Goal: Transaction & Acquisition: Purchase product/service

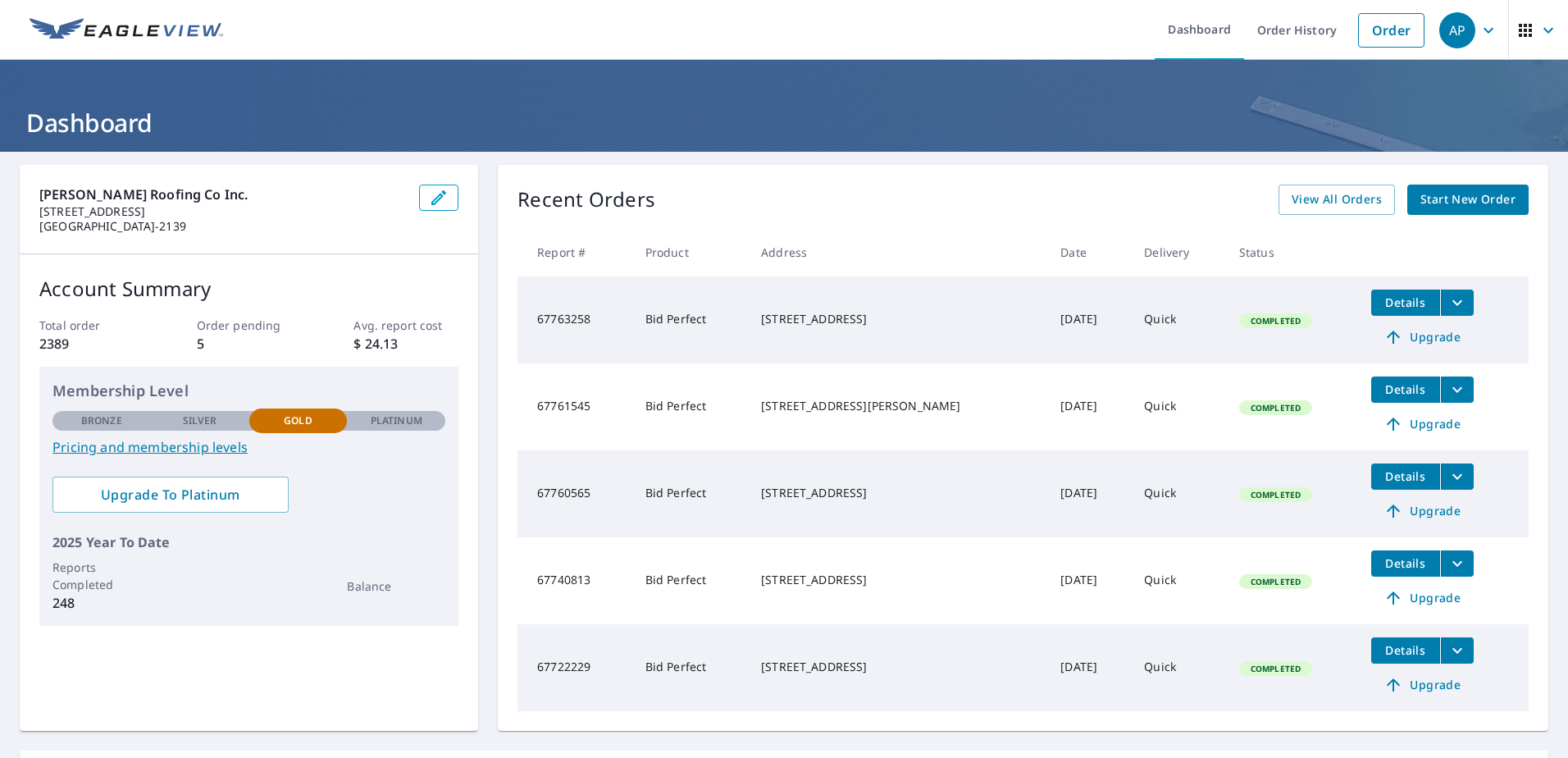
click at [1438, 206] on span "Start New Order" at bounding box center [1468, 199] width 96 height 20
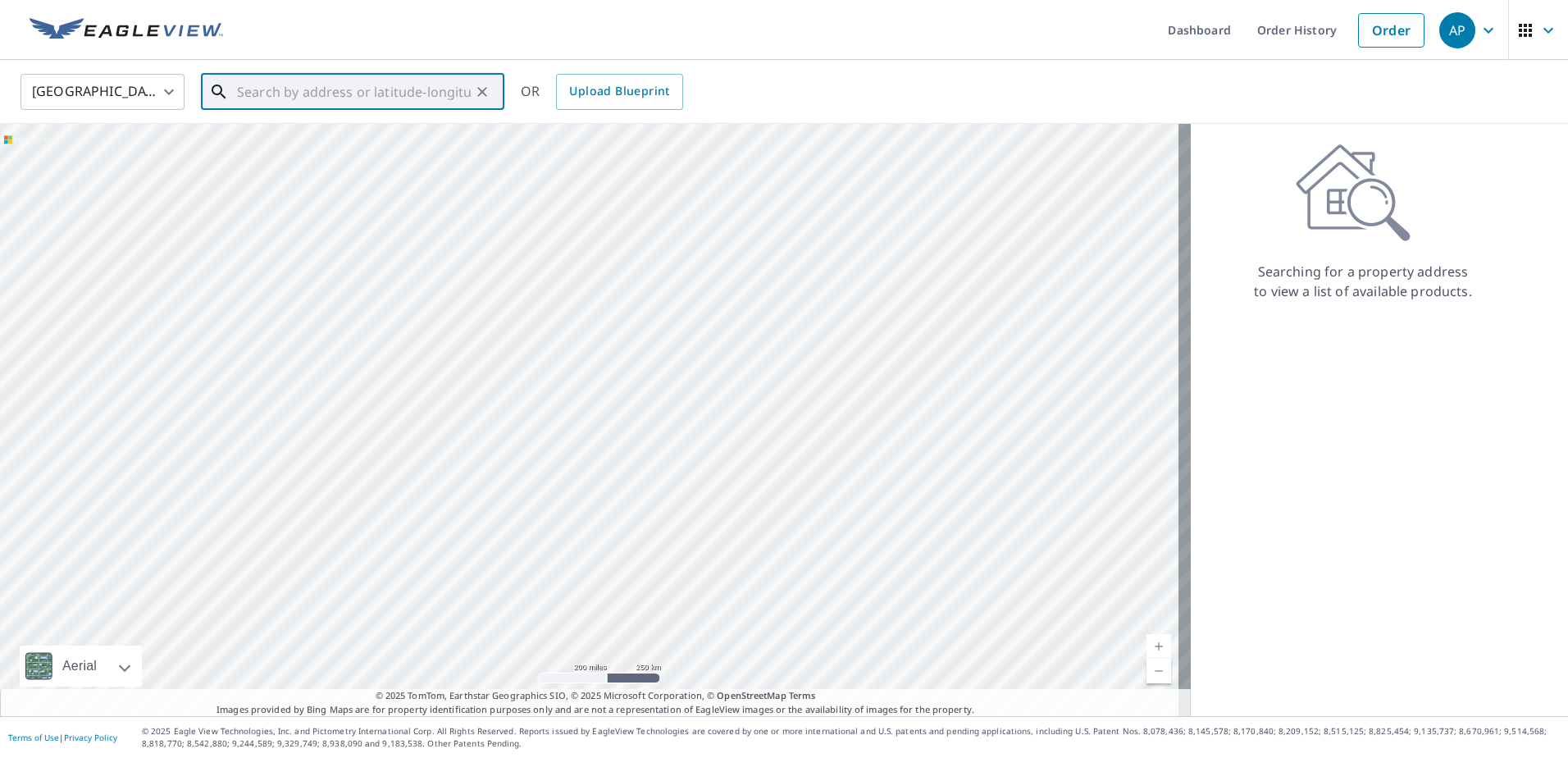
click at [271, 97] on input "text" at bounding box center [353, 92] width 234 height 46
click at [257, 143] on span "7793 Mirage Lake Cv" at bounding box center [363, 139] width 258 height 19
type input "[STREET_ADDRESS]"
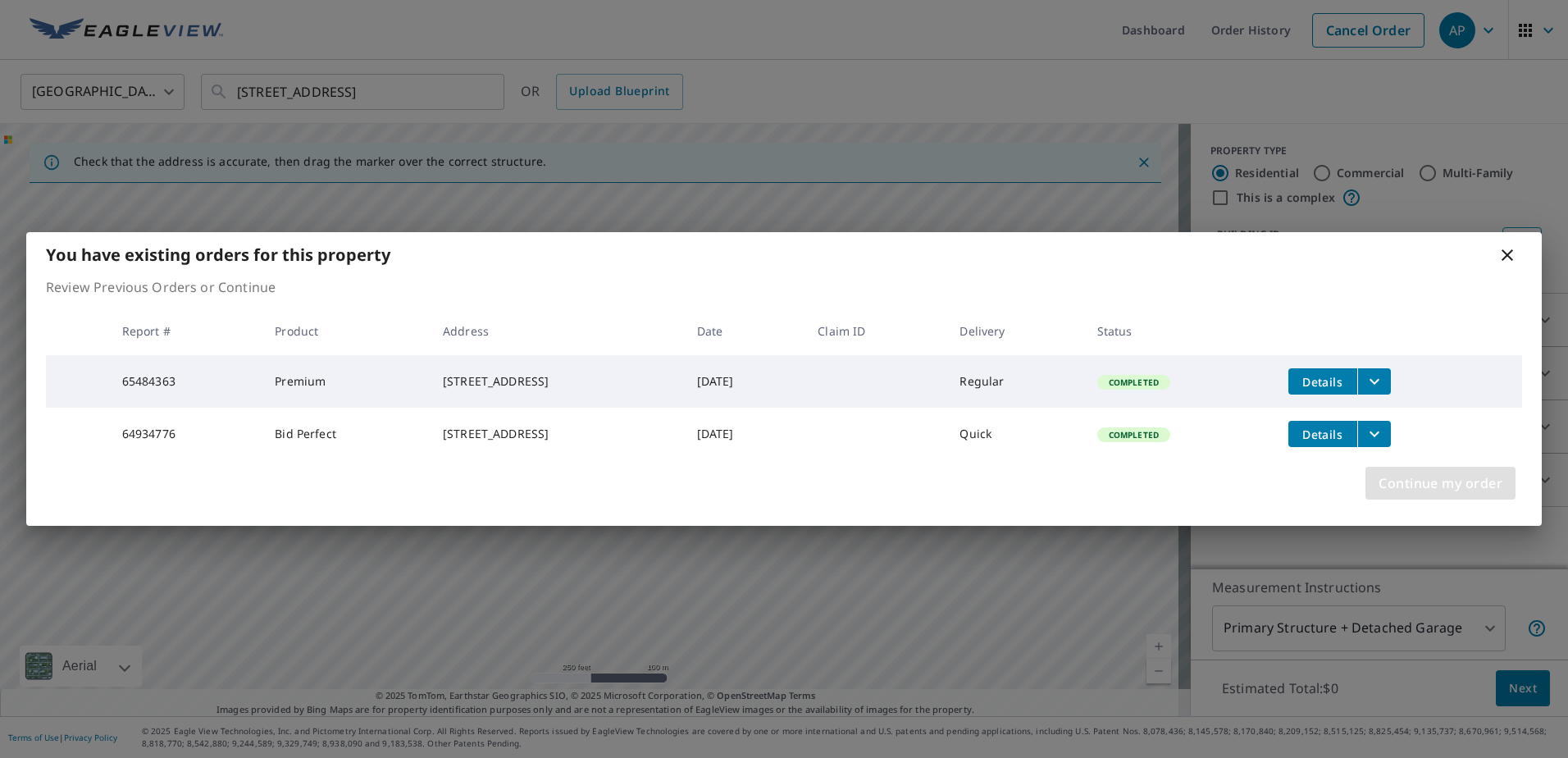
click at [1411, 488] on span "Continue my order" at bounding box center [1440, 482] width 123 height 23
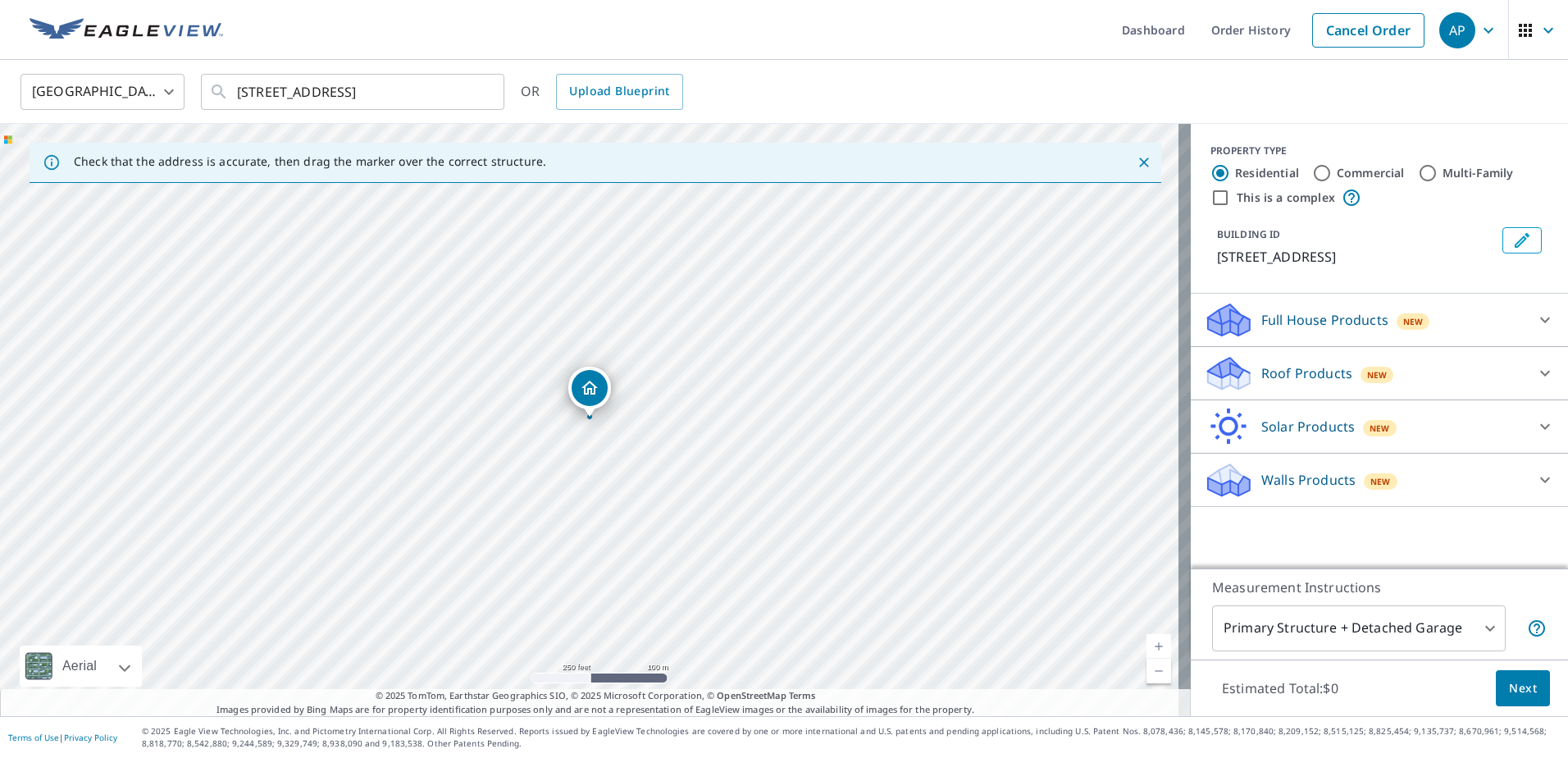
click at [1536, 317] on icon at bounding box center [1545, 319] width 19 height 19
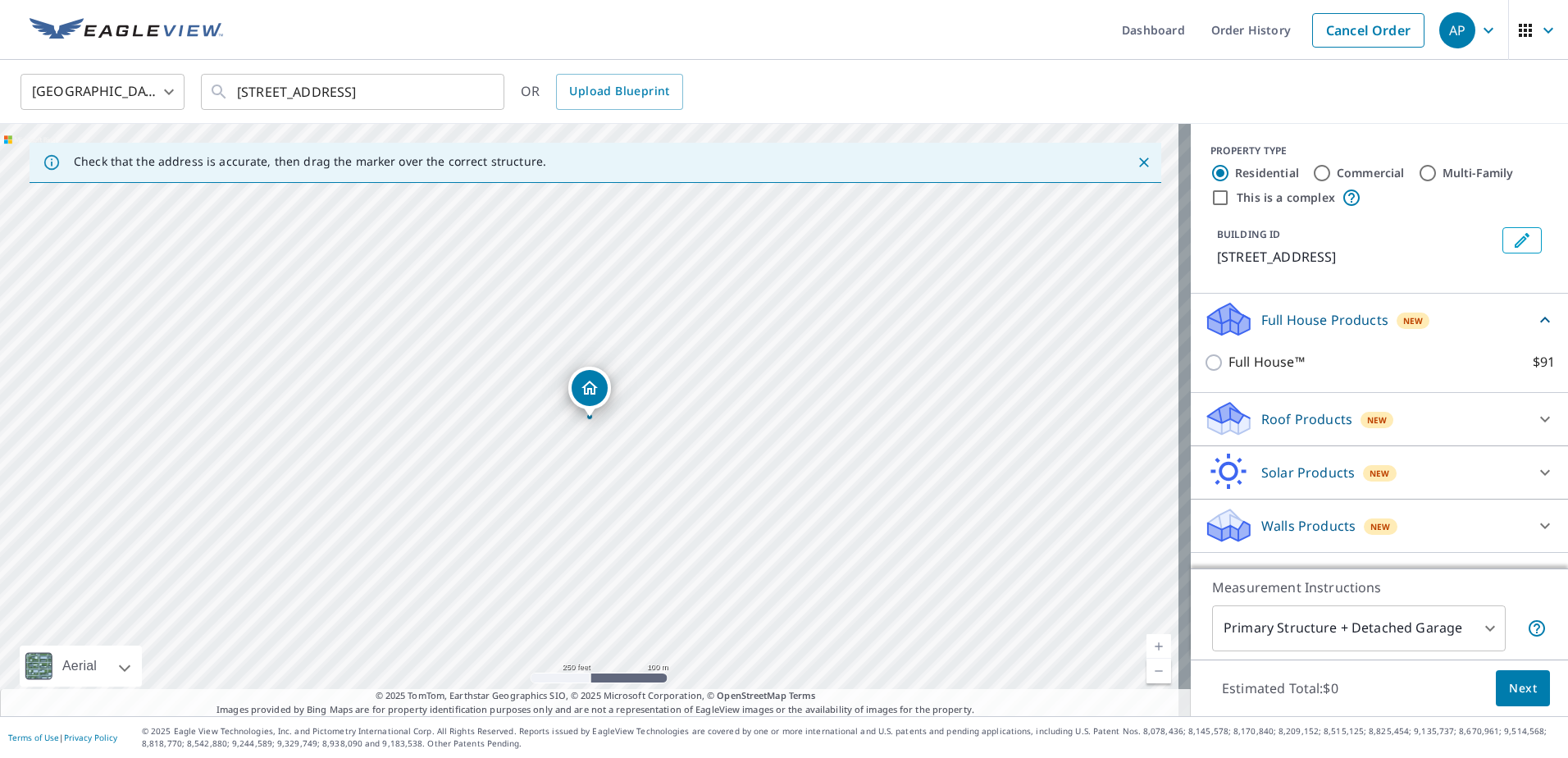
click at [1315, 418] on p "Roof Products" at bounding box center [1307, 418] width 91 height 19
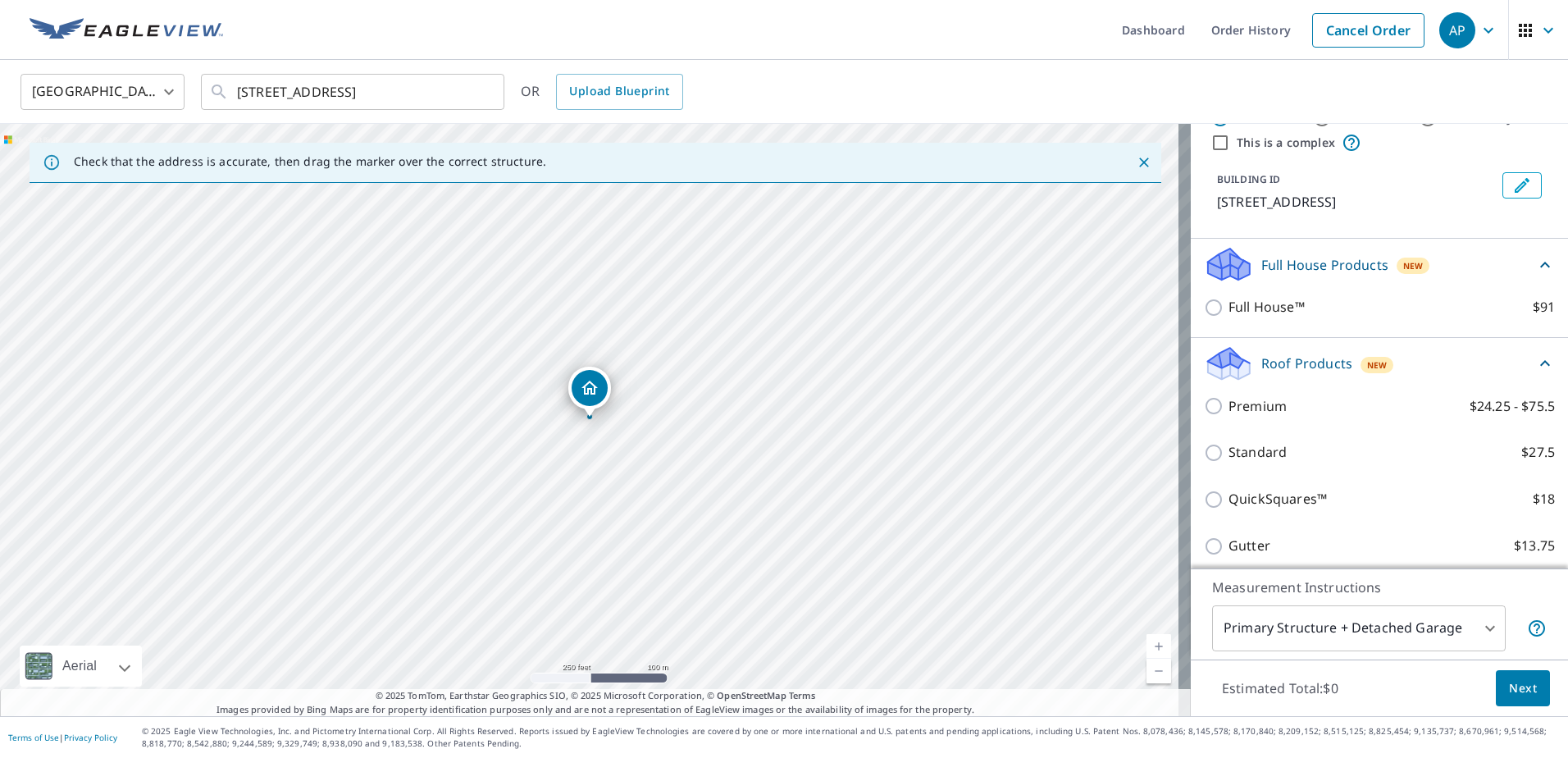
scroll to position [164, 0]
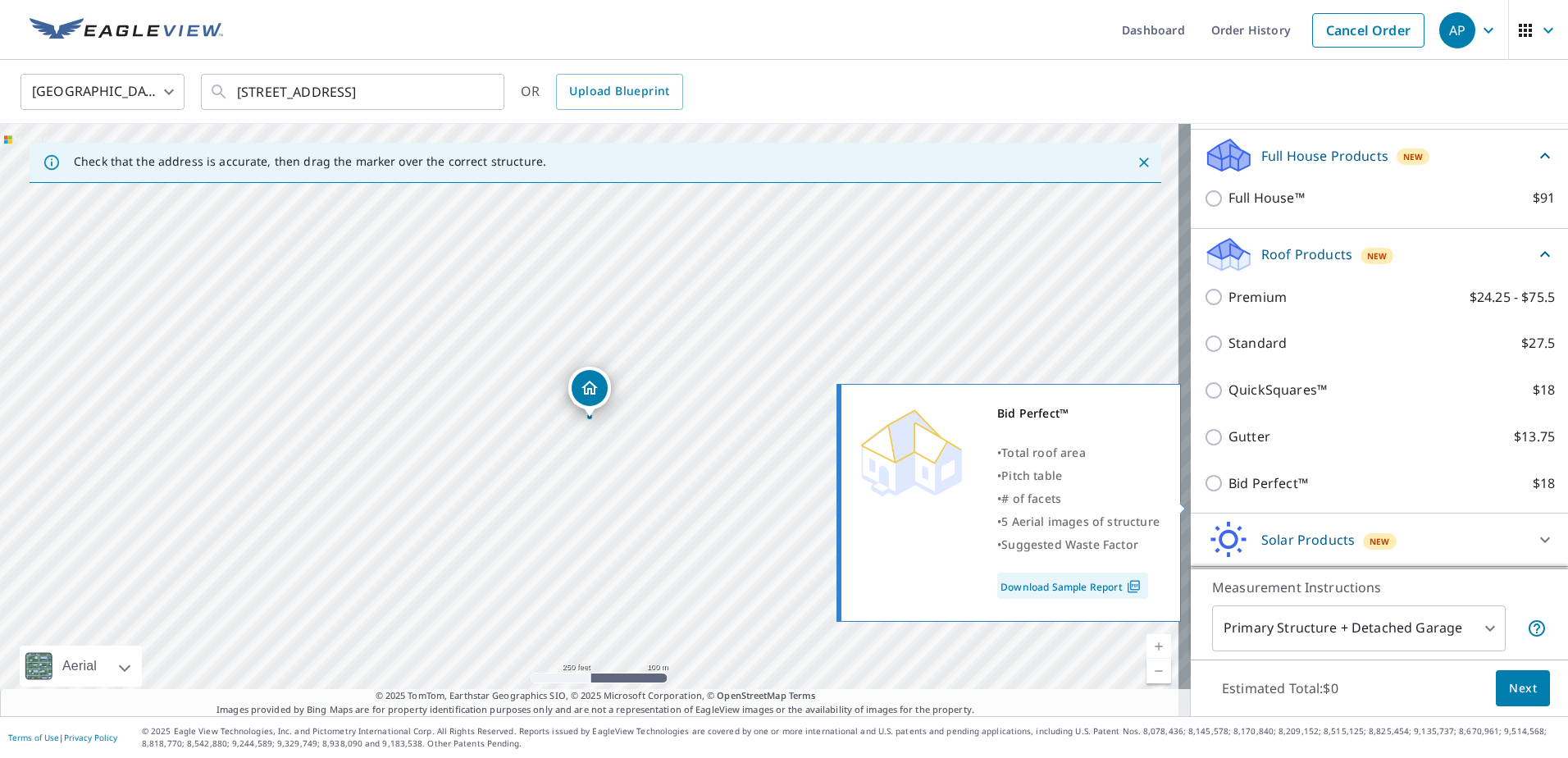
click at [1204, 493] on input "Bid Perfect™ $18" at bounding box center [1216, 482] width 25 height 19
checkbox input "true"
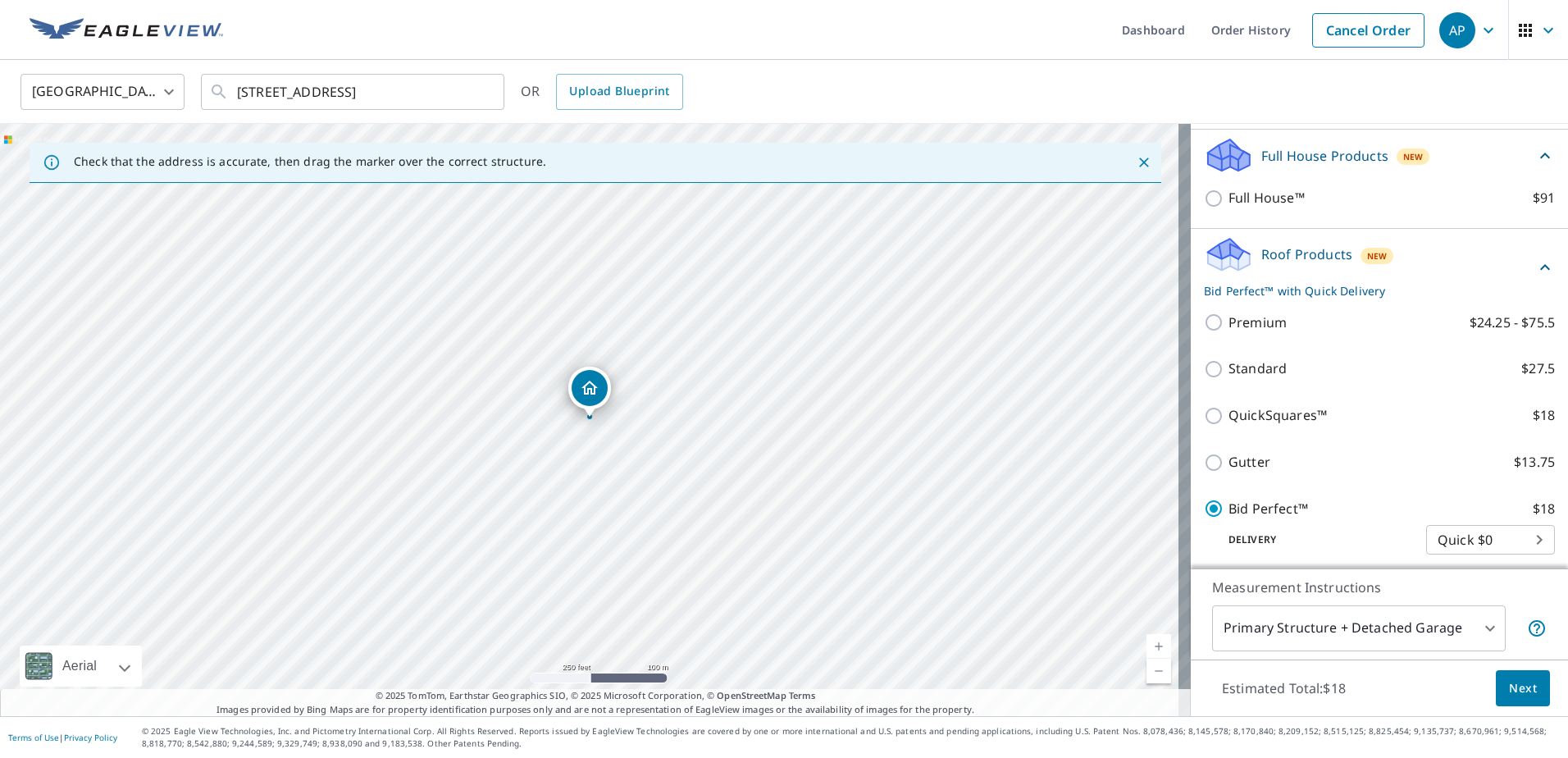
click at [1509, 681] on span "Next" at bounding box center [1523, 688] width 28 height 20
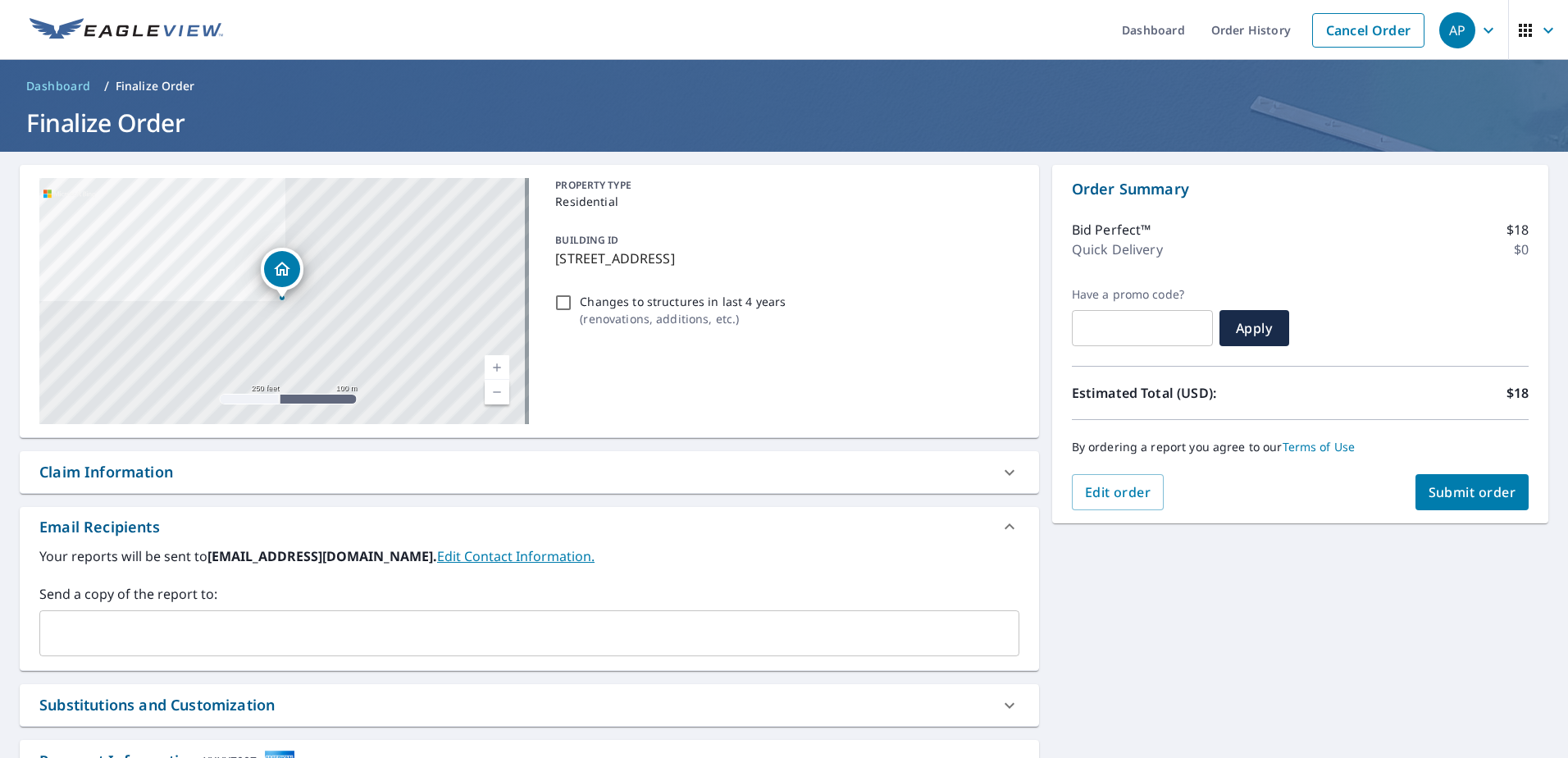
click at [1453, 490] on span "Submit order" at bounding box center [1472, 492] width 88 height 18
checkbox input "true"
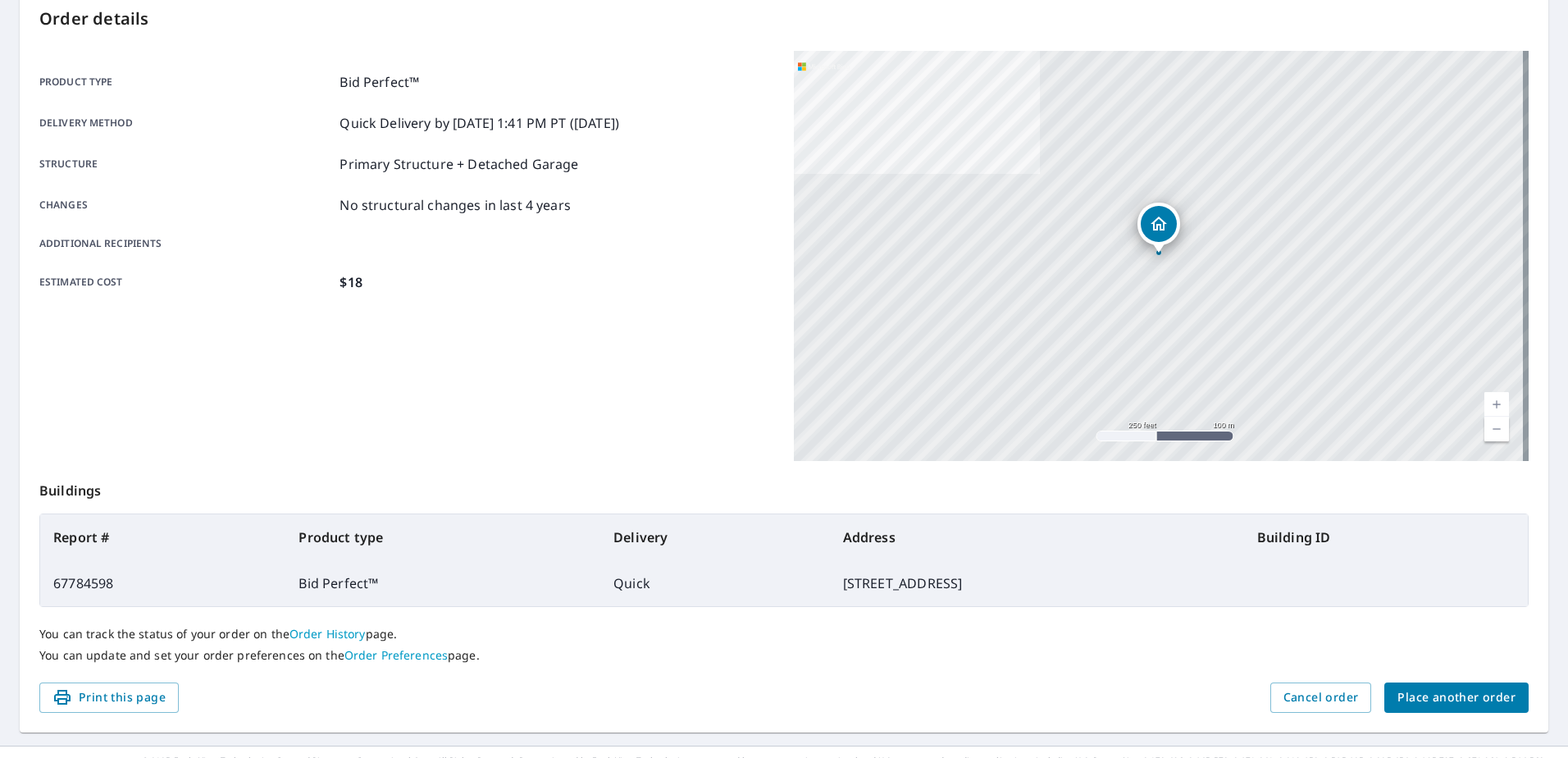
scroll to position [208, 0]
